Goal: Task Accomplishment & Management: Manage account settings

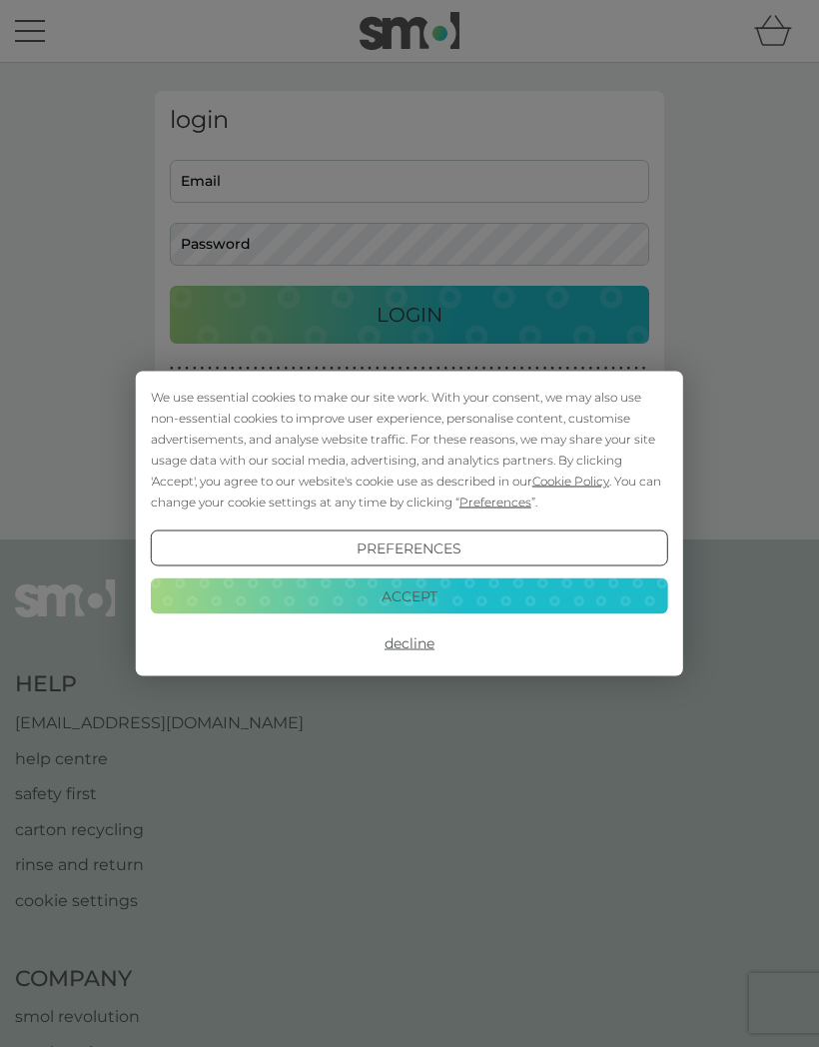
click at [449, 591] on button "Accept" at bounding box center [409, 595] width 517 height 36
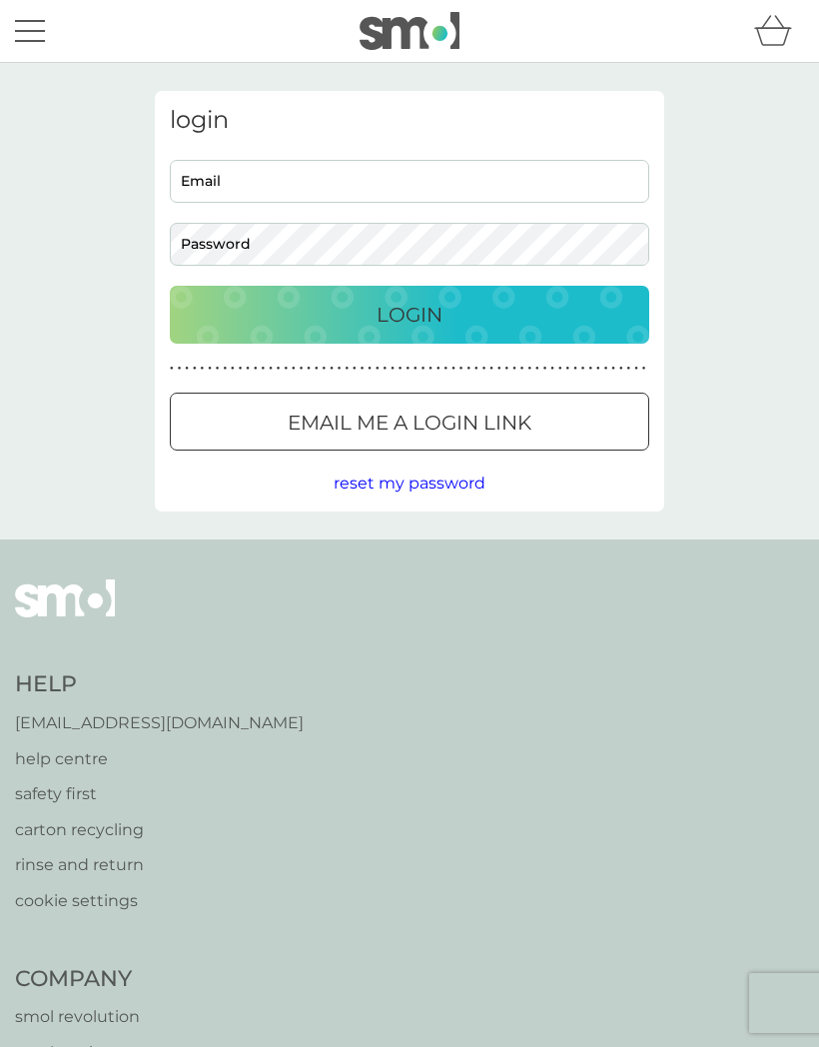
click at [274, 186] on input "Email" at bounding box center [409, 181] width 479 height 43
type input "[PERSON_NAME][EMAIL_ADDRESS][PERSON_NAME][DOMAIN_NAME]"
click at [437, 330] on button "Login" at bounding box center [409, 315] width 479 height 58
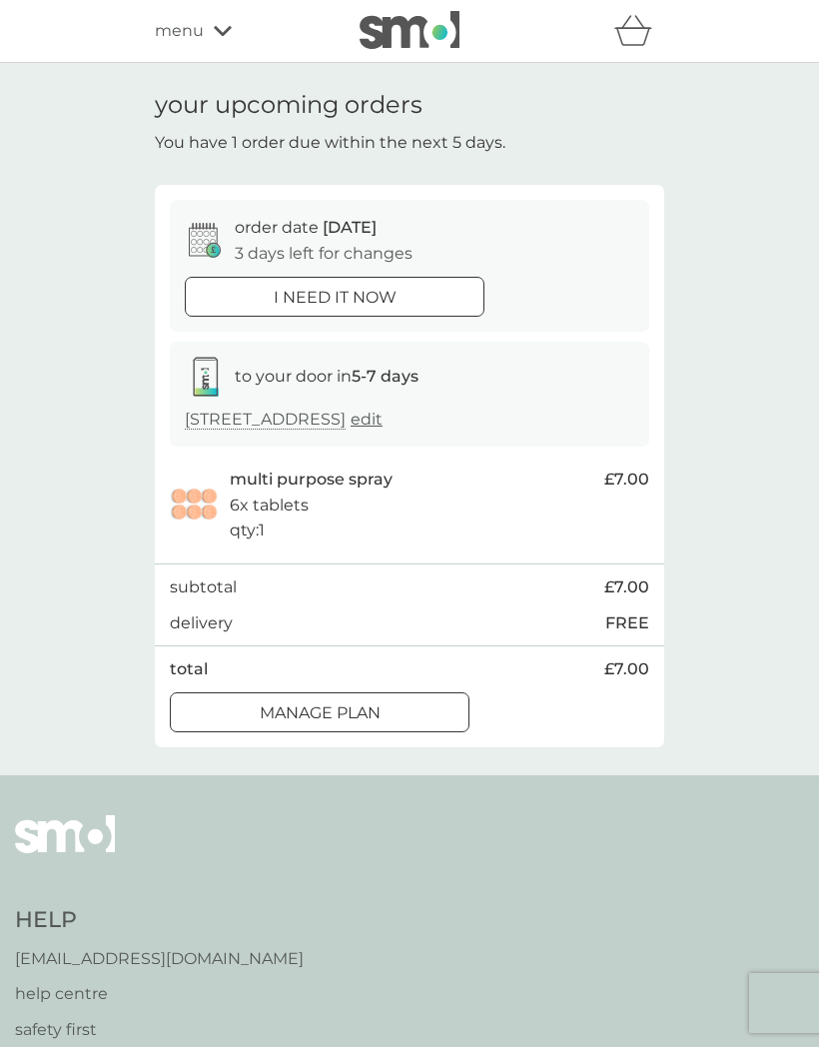
click at [385, 706] on div "Manage plan" at bounding box center [320, 713] width 298 height 26
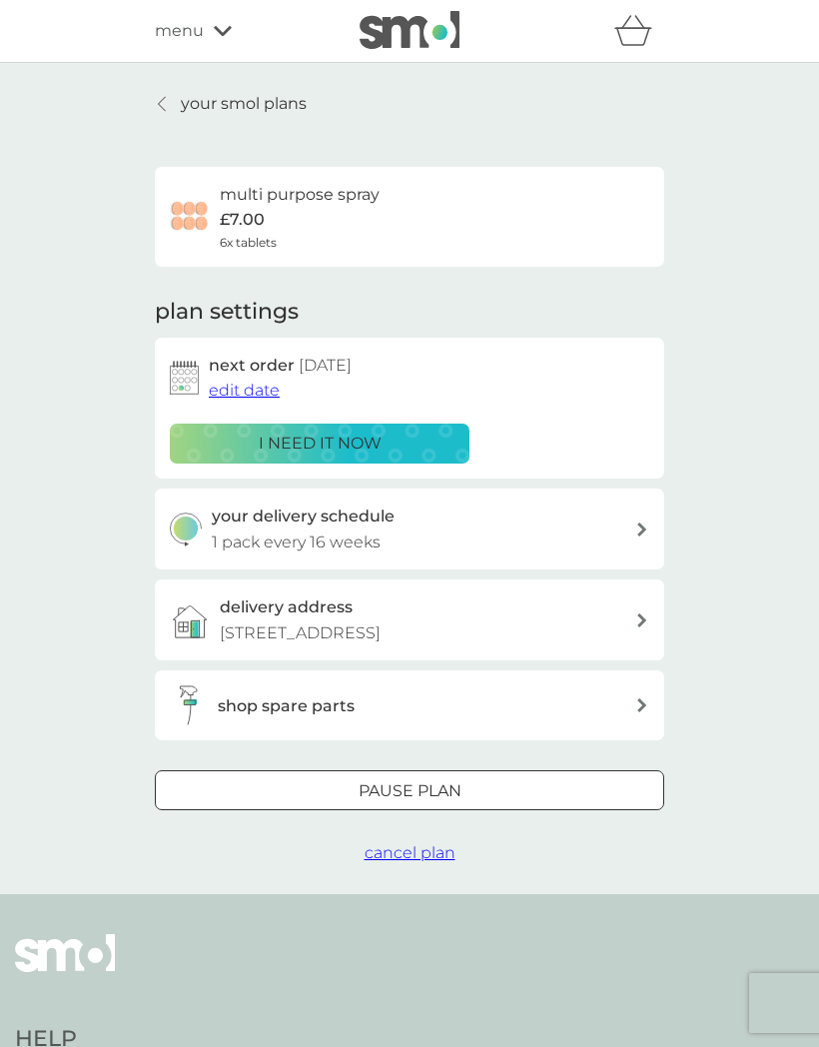
click at [635, 525] on div at bounding box center [642, 529] width 16 height 14
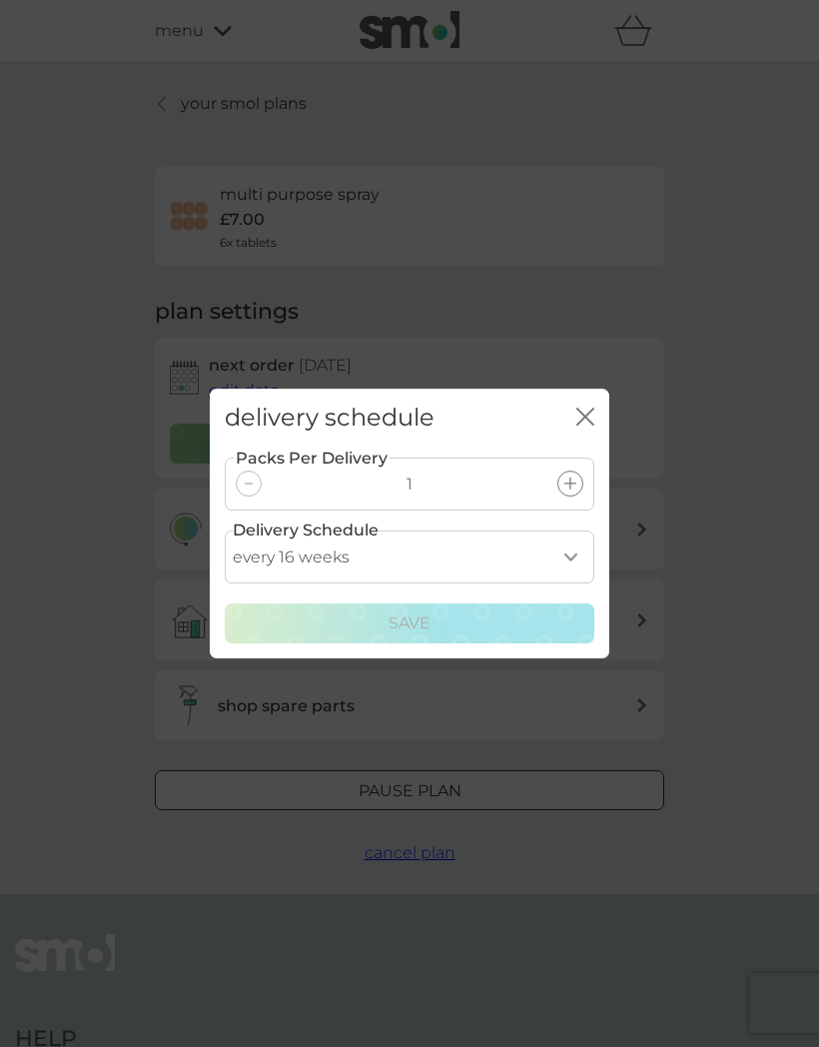
click at [573, 556] on select "every 1 week every 2 weeks every 3 weeks every 4 weeks every 5 weeks every 6 we…" at bounding box center [409, 556] width 369 height 53
select select "245"
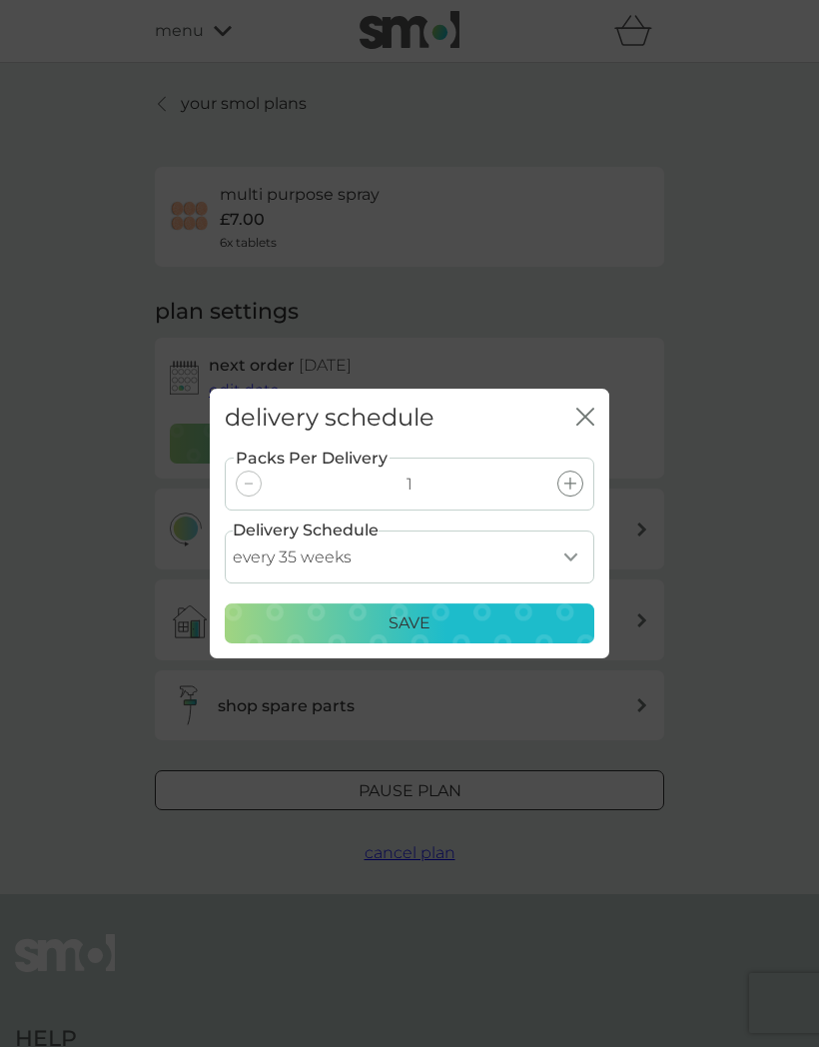
click at [439, 626] on div "Save" at bounding box center [410, 623] width 344 height 26
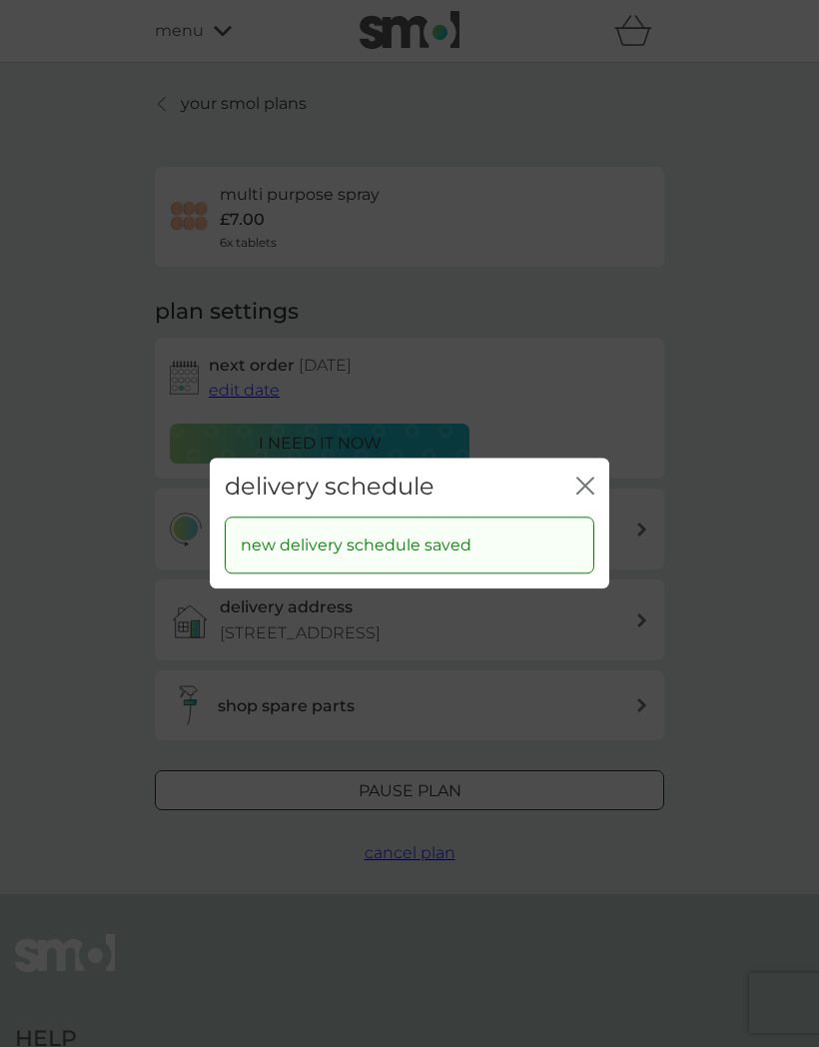
click at [586, 487] on icon "close" at bounding box center [589, 485] width 8 height 16
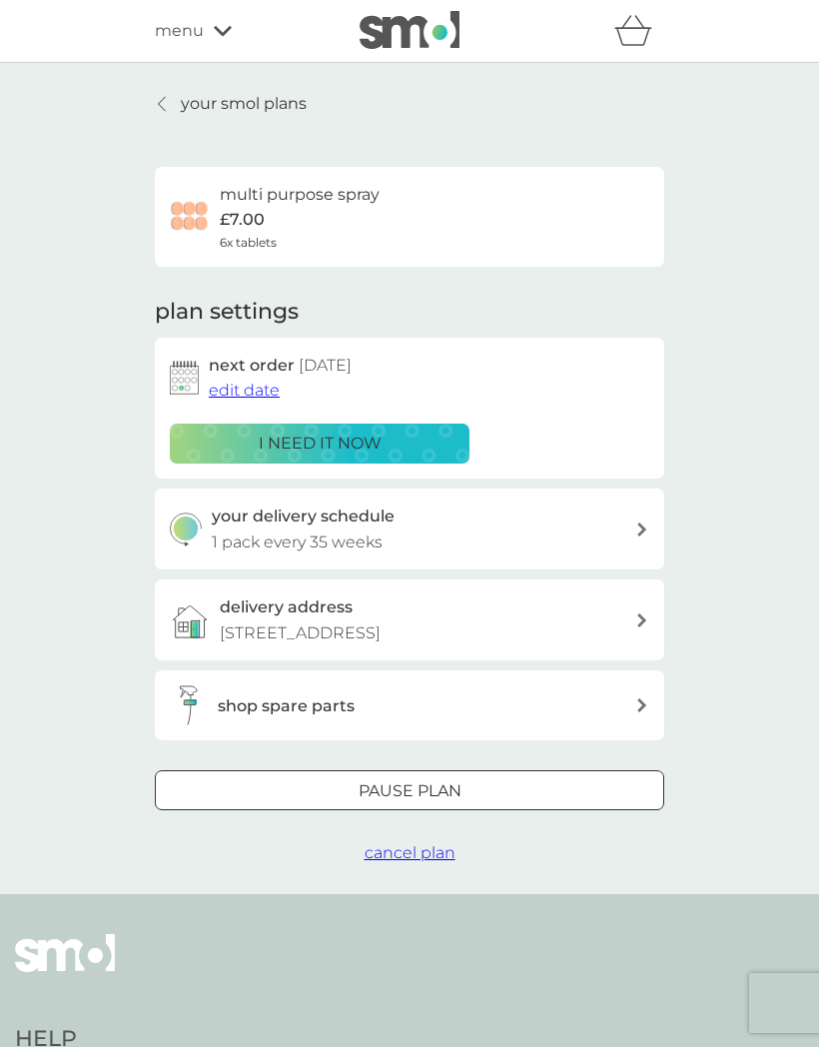
click at [457, 789] on p "Pause plan" at bounding box center [410, 791] width 103 height 26
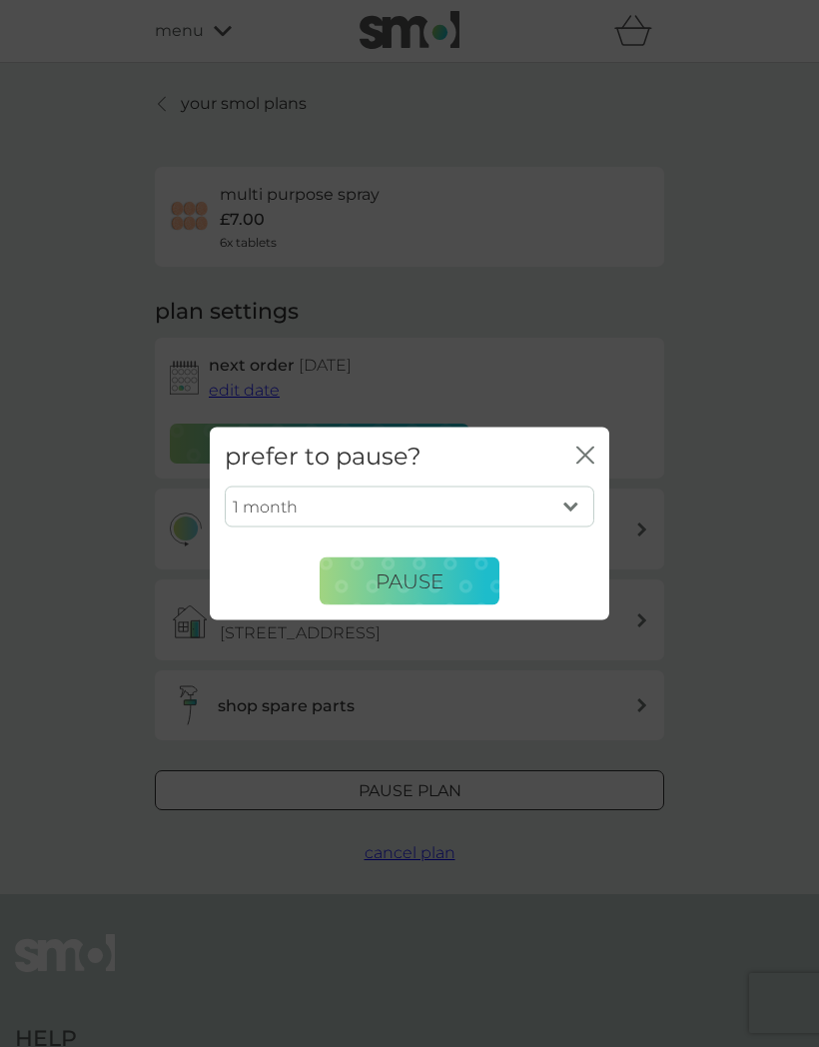
click at [575, 503] on select "1 month 2 months 3 months 4 months 5 months 6 months" at bounding box center [409, 506] width 369 height 42
select select "6"
click at [428, 578] on span "Pause" at bounding box center [409, 580] width 68 height 24
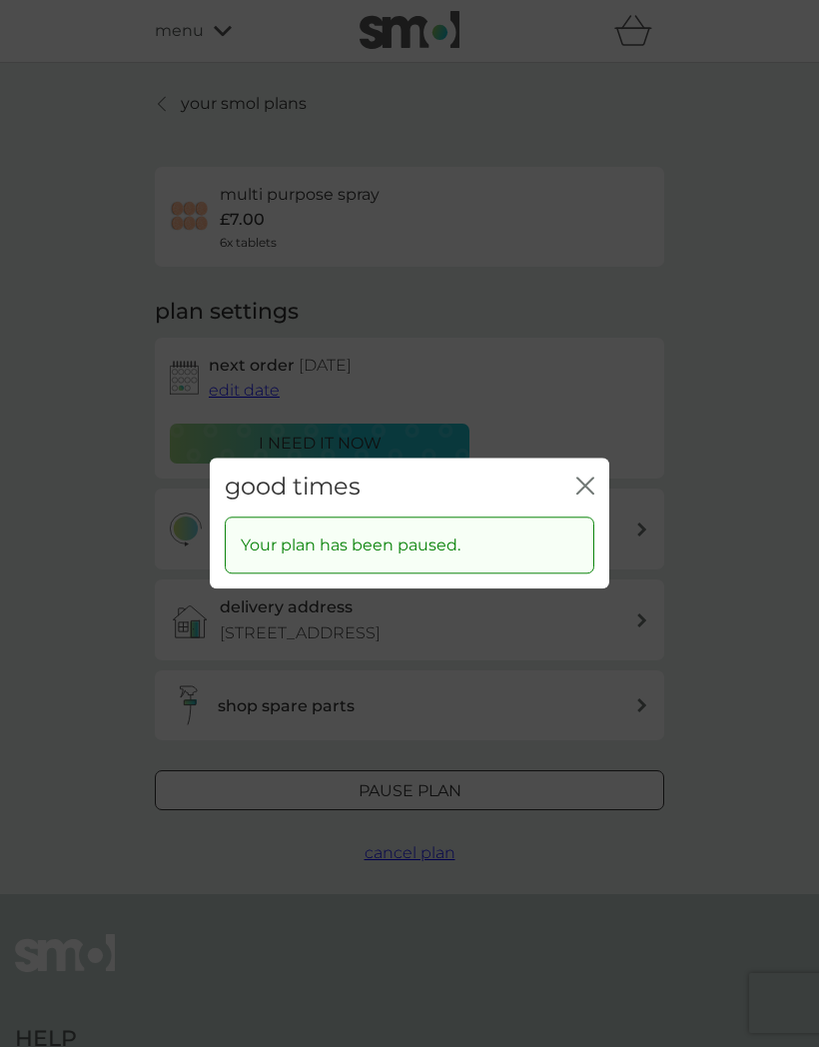
click at [592, 488] on icon "close" at bounding box center [585, 485] width 18 height 18
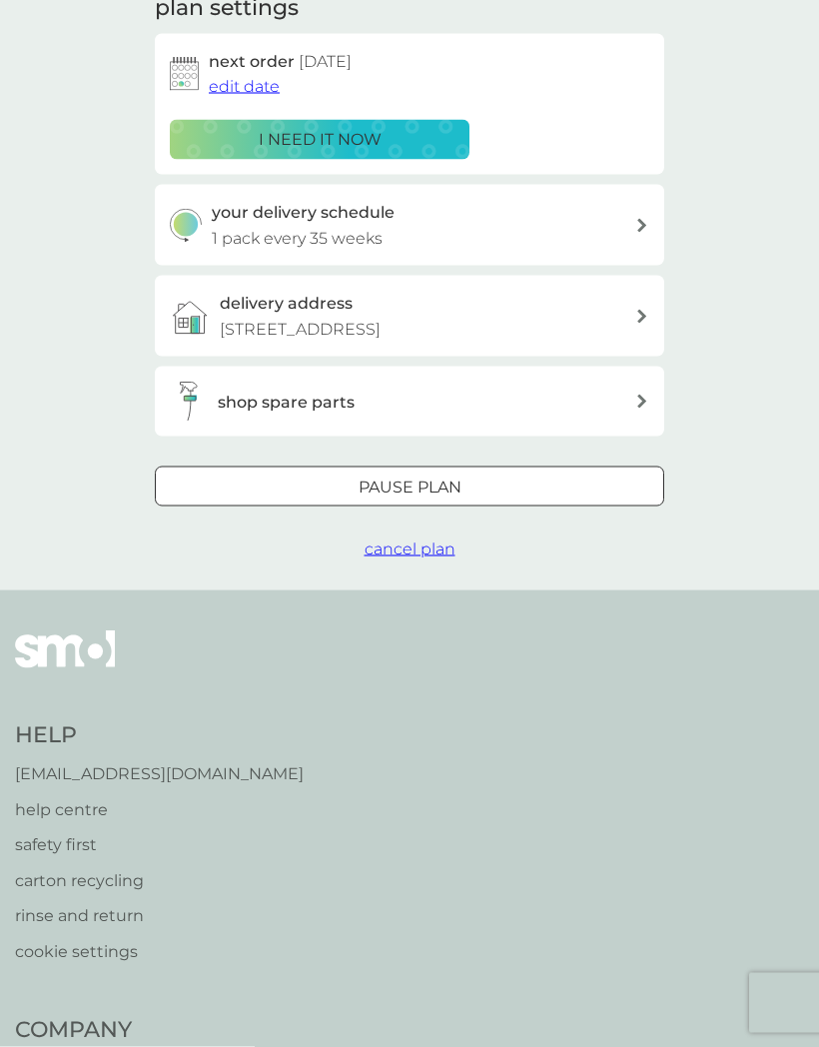
scroll to position [306, 0]
